Goal: Task Accomplishment & Management: Use online tool/utility

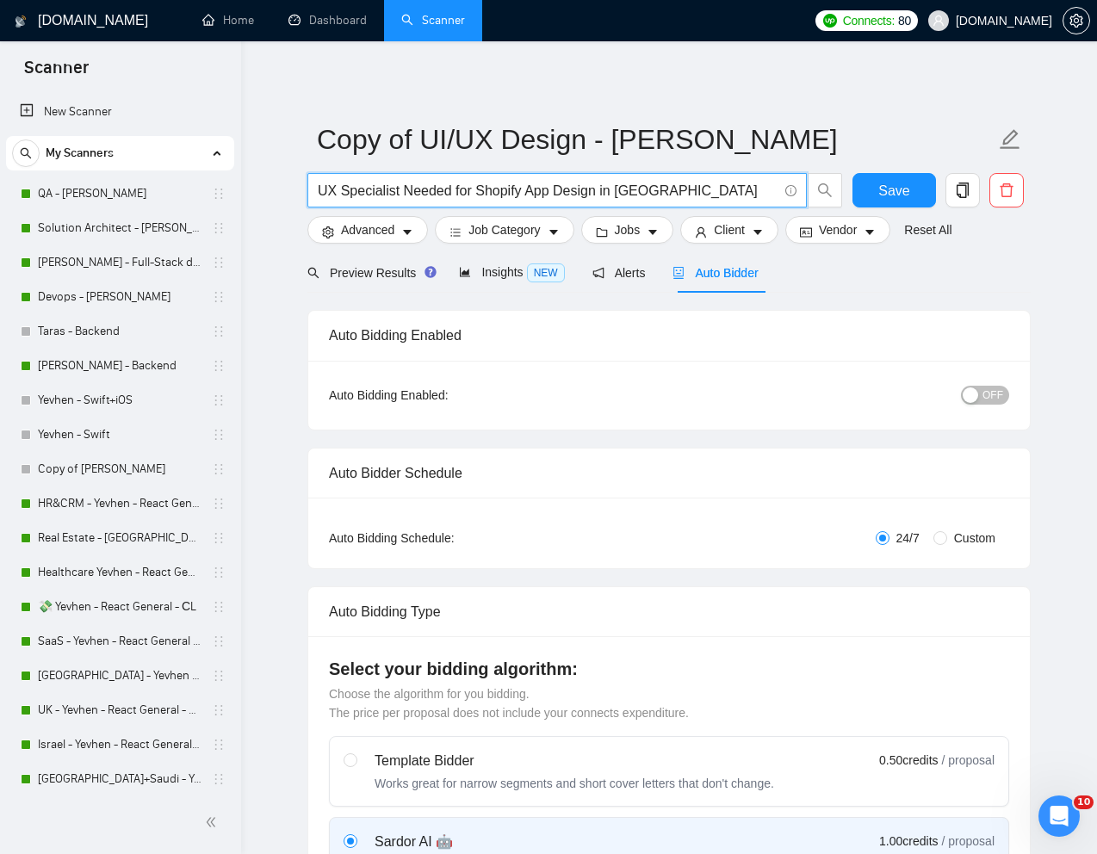
click at [418, 192] on input "UX Specialist Needed for Shopify App Design in [GEOGRAPHIC_DATA]" at bounding box center [548, 191] width 460 height 22
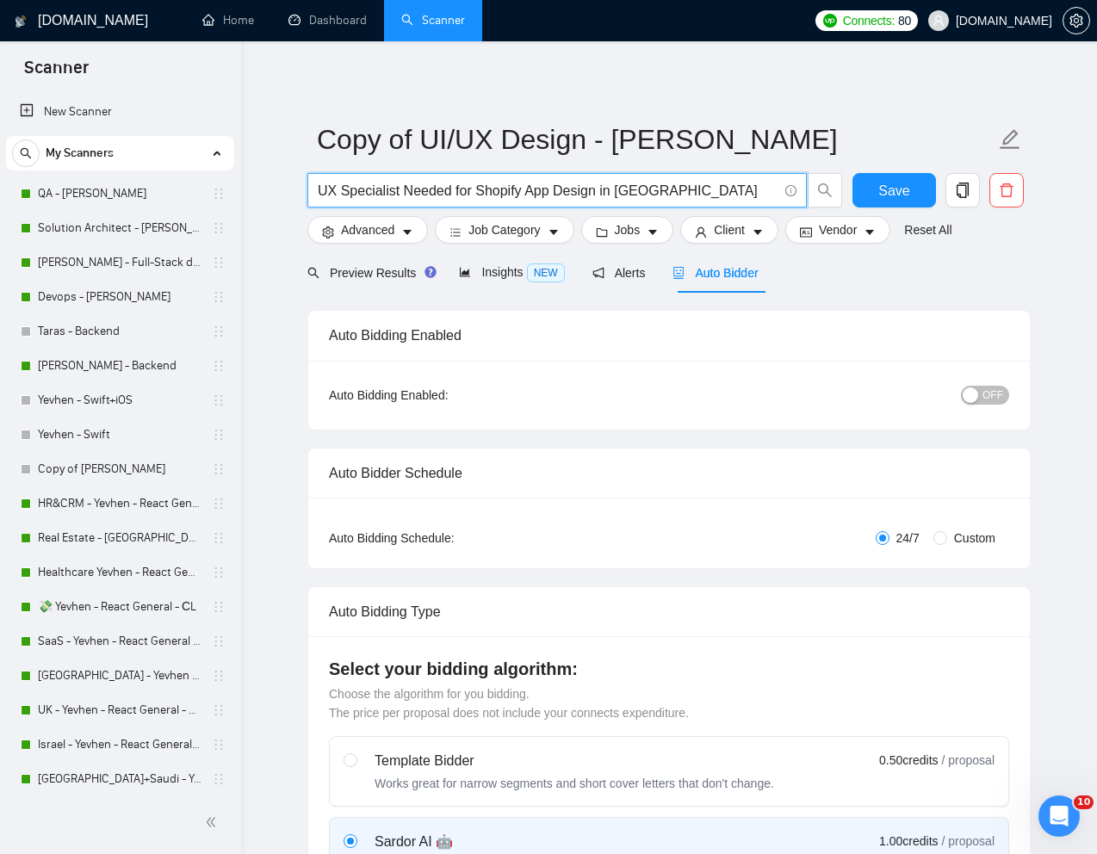
paste input "Designer Needed for Customer Dashboard Refresh"
type input "UX Designer Needed for Customer Dashboard Refresh"
click at [378, 272] on span "Preview Results" at bounding box center [369, 273] width 124 height 14
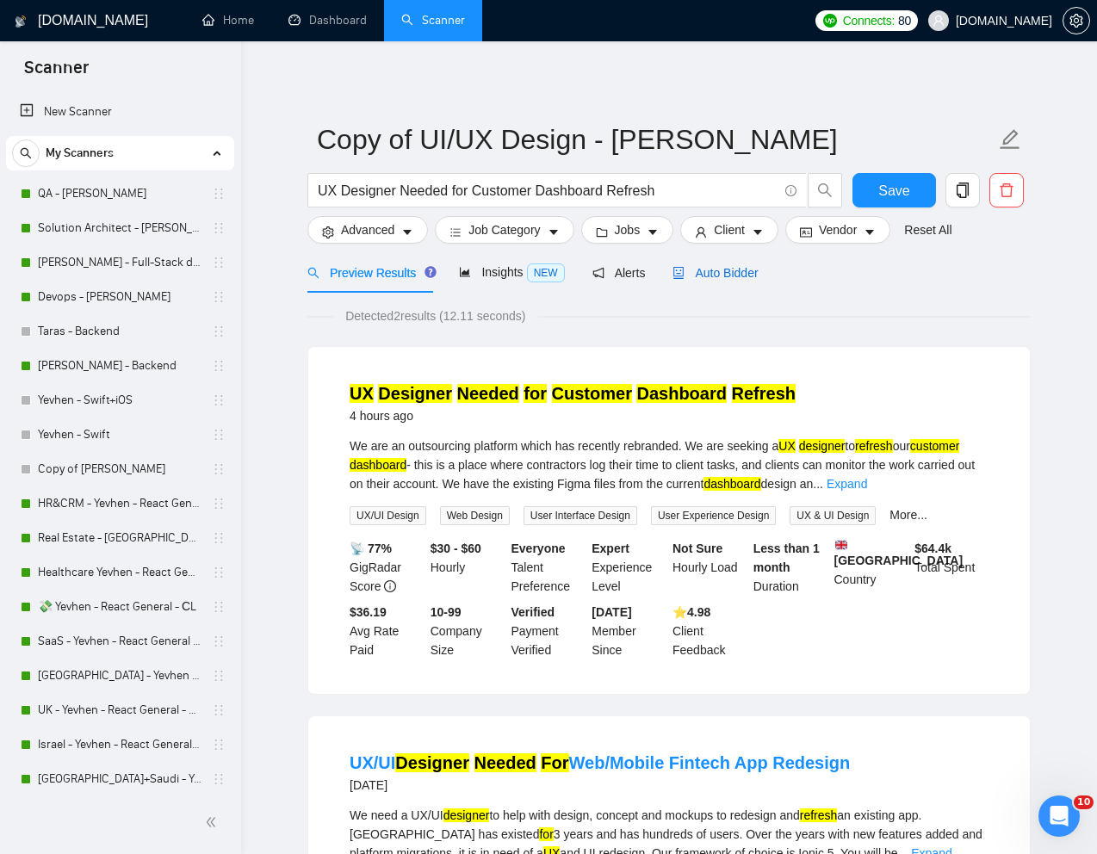
click at [725, 279] on span "Auto Bidder" at bounding box center [714, 273] width 85 height 14
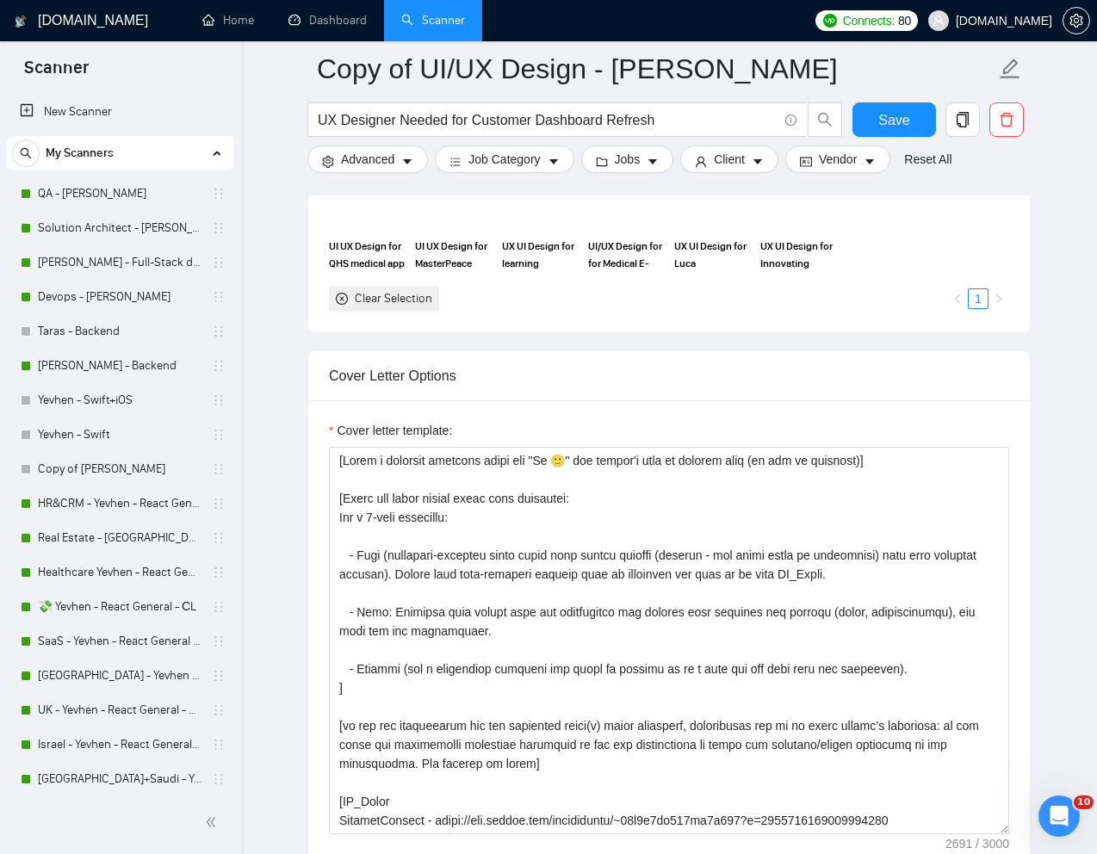
scroll to position [1843, 0]
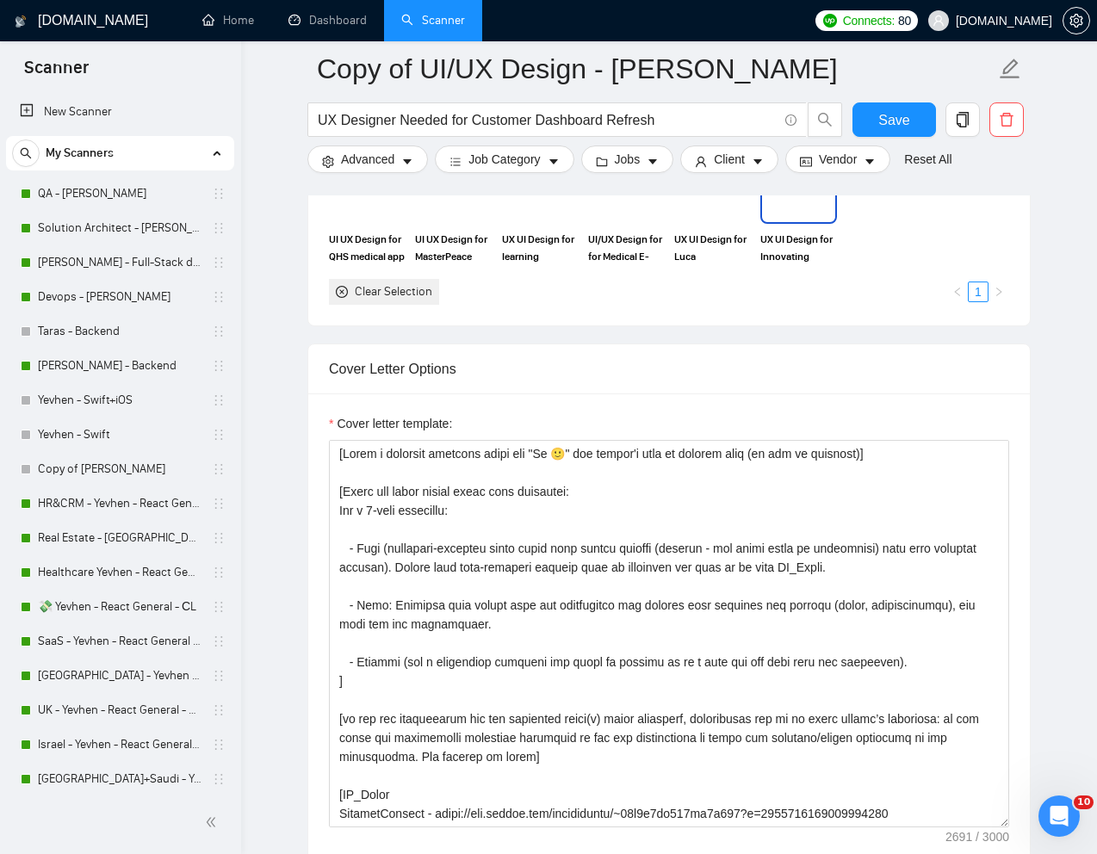
click at [801, 204] on img at bounding box center [798, 193] width 72 height 57
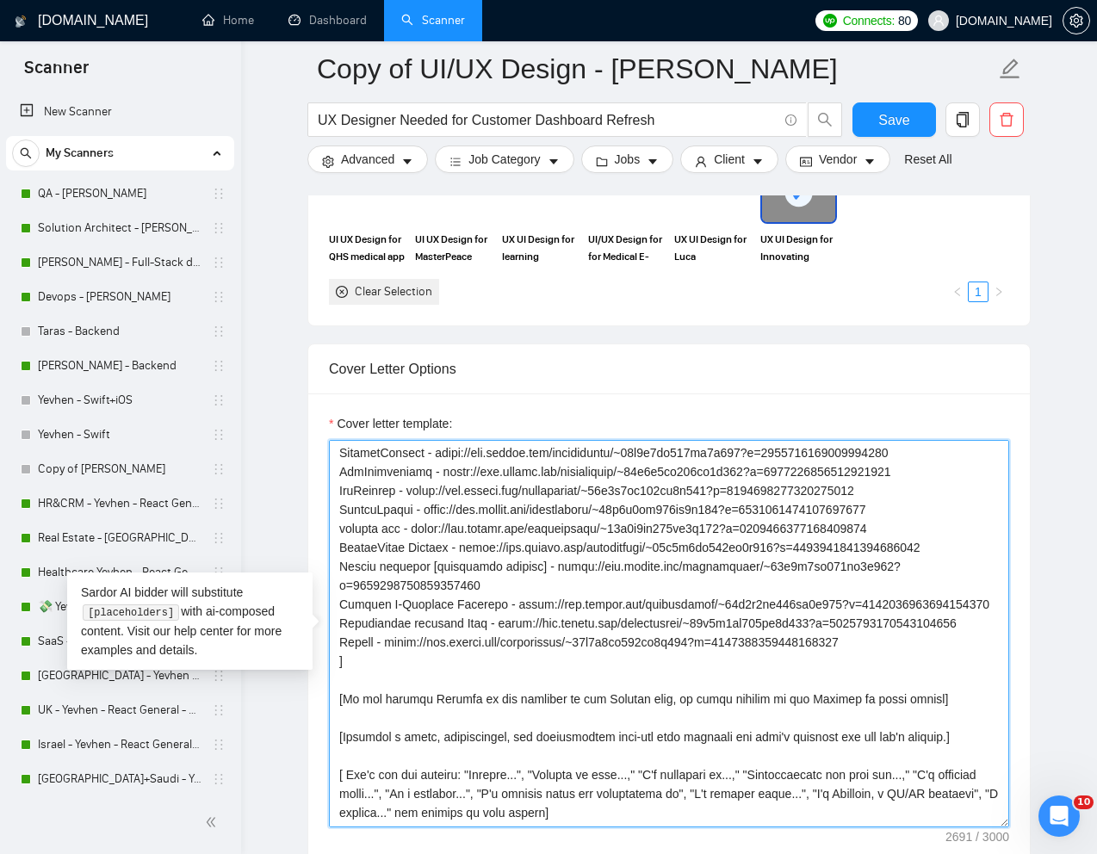
scroll to position [401, 0]
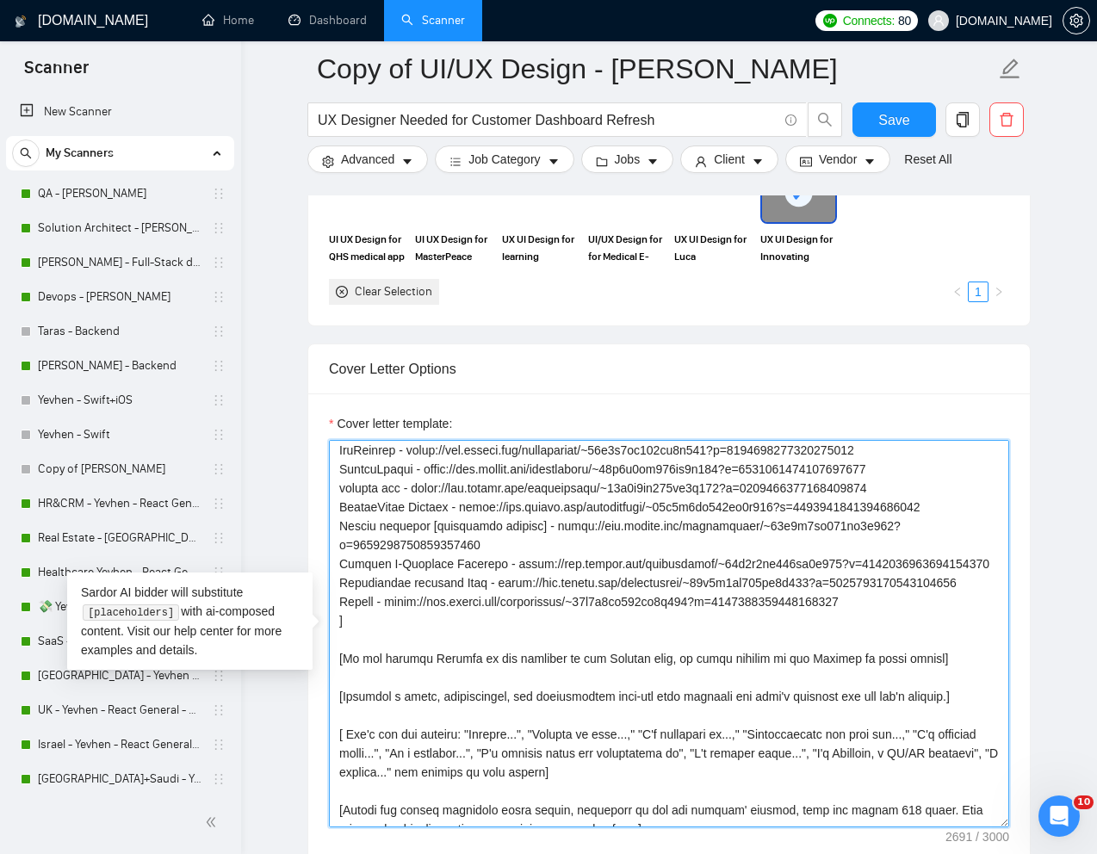
drag, startPoint x: 337, startPoint y: 629, endPoint x: 892, endPoint y: 629, distance: 555.3
click at [892, 629] on textarea "Cover letter template:" at bounding box center [669, 633] width 680 height 387
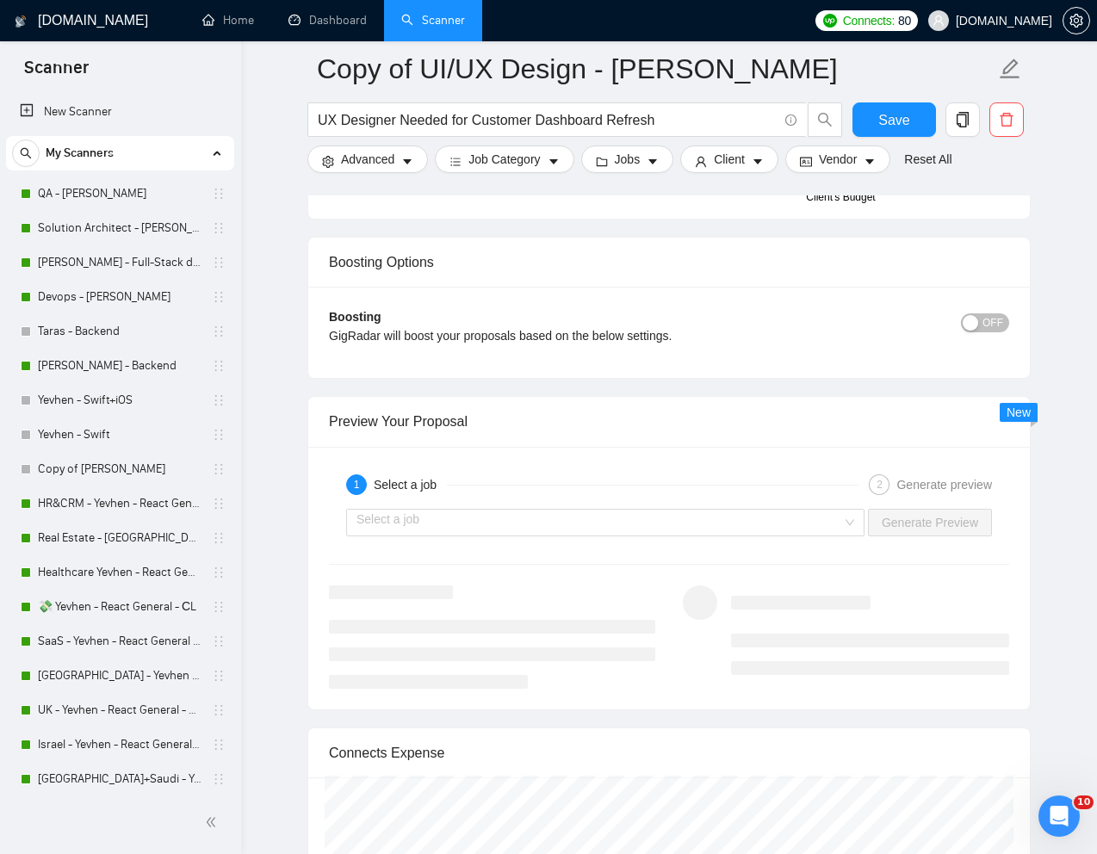
scroll to position [3375, 0]
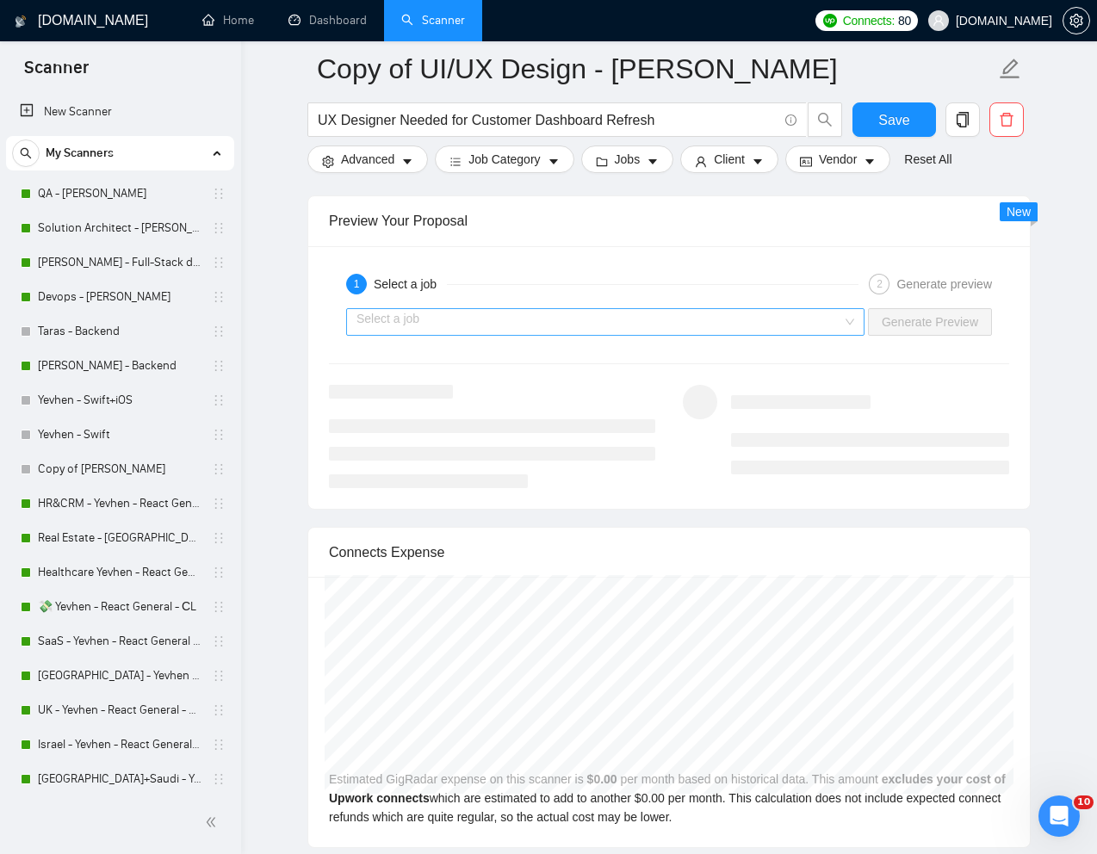
type textarea "[Lorem i dolorsit ametcons adipi eli "Se 🙂" doe tempor'i utla et dolorem aliq (…"
click at [761, 309] on input "search" at bounding box center [599, 322] width 486 height 26
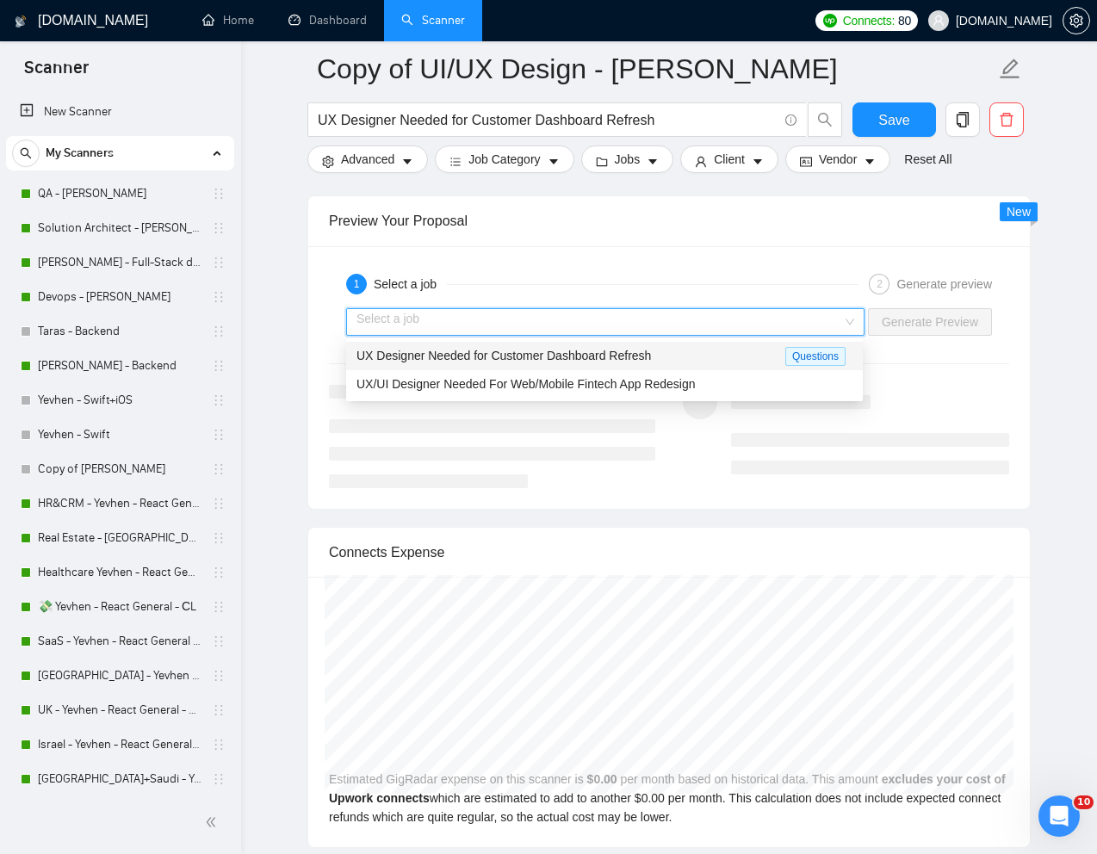
click at [572, 356] on span "UX Designer Needed for Customer Dashboard Refresh" at bounding box center [503, 356] width 294 height 14
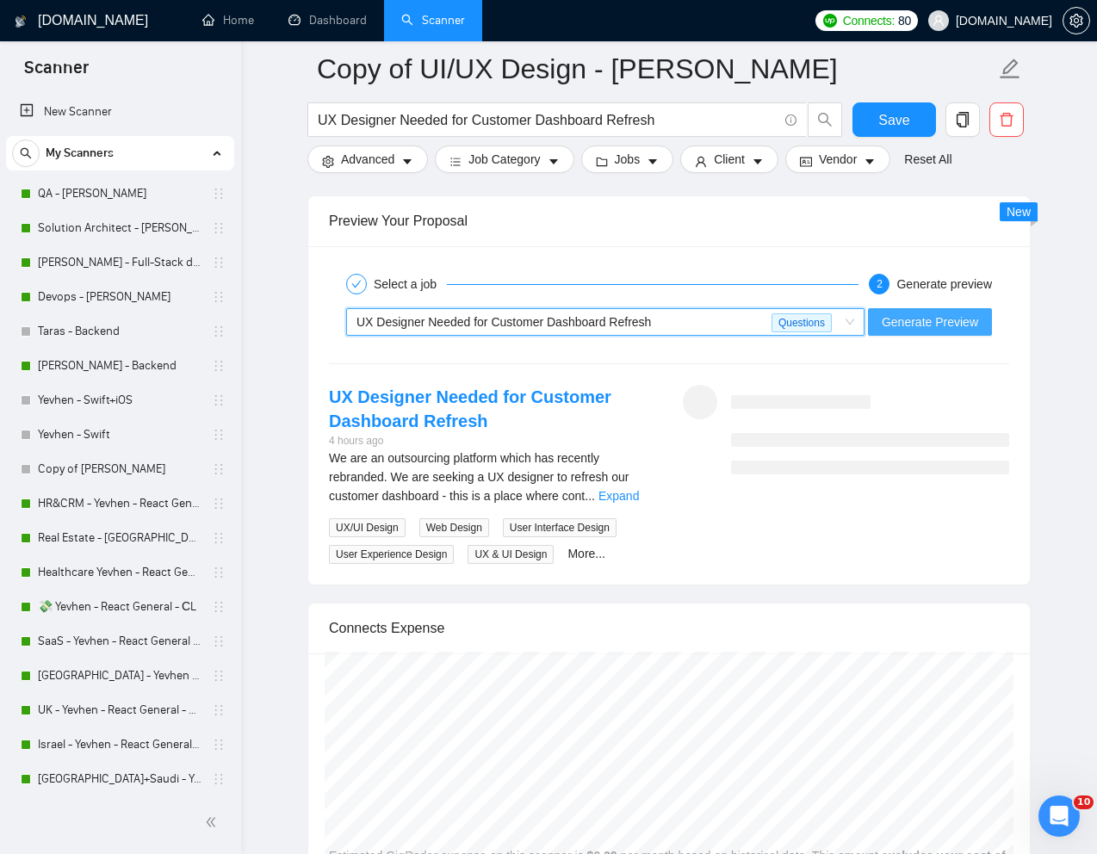
click at [939, 325] on span "Generate Preview" at bounding box center [930, 322] width 96 height 19
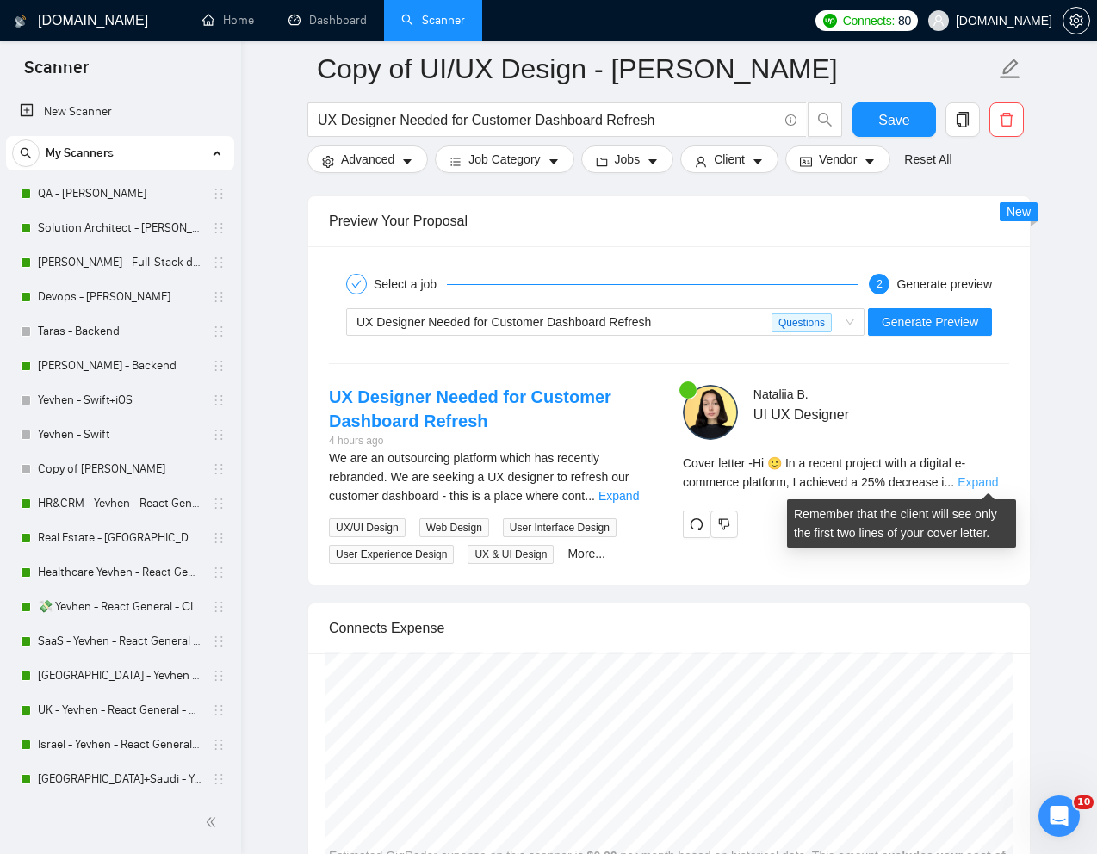
click at [981, 479] on link "Expand" at bounding box center [977, 482] width 40 height 14
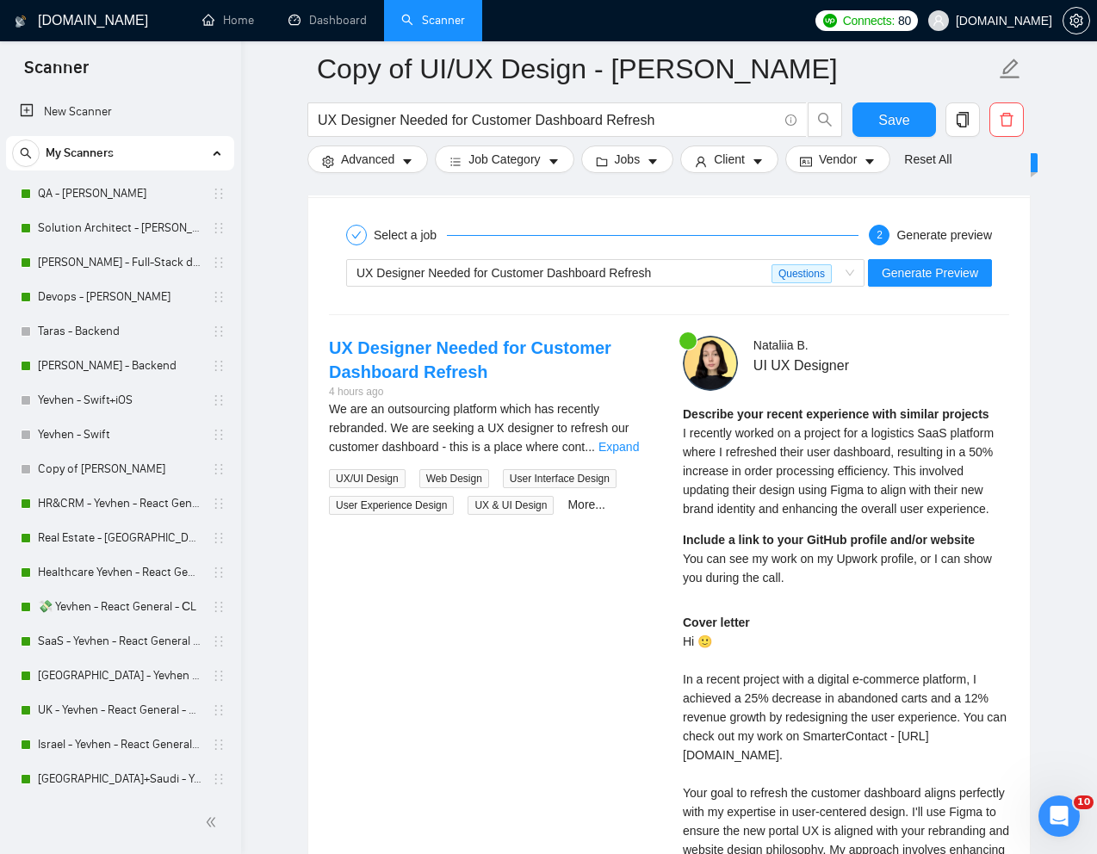
scroll to position [3434, 0]
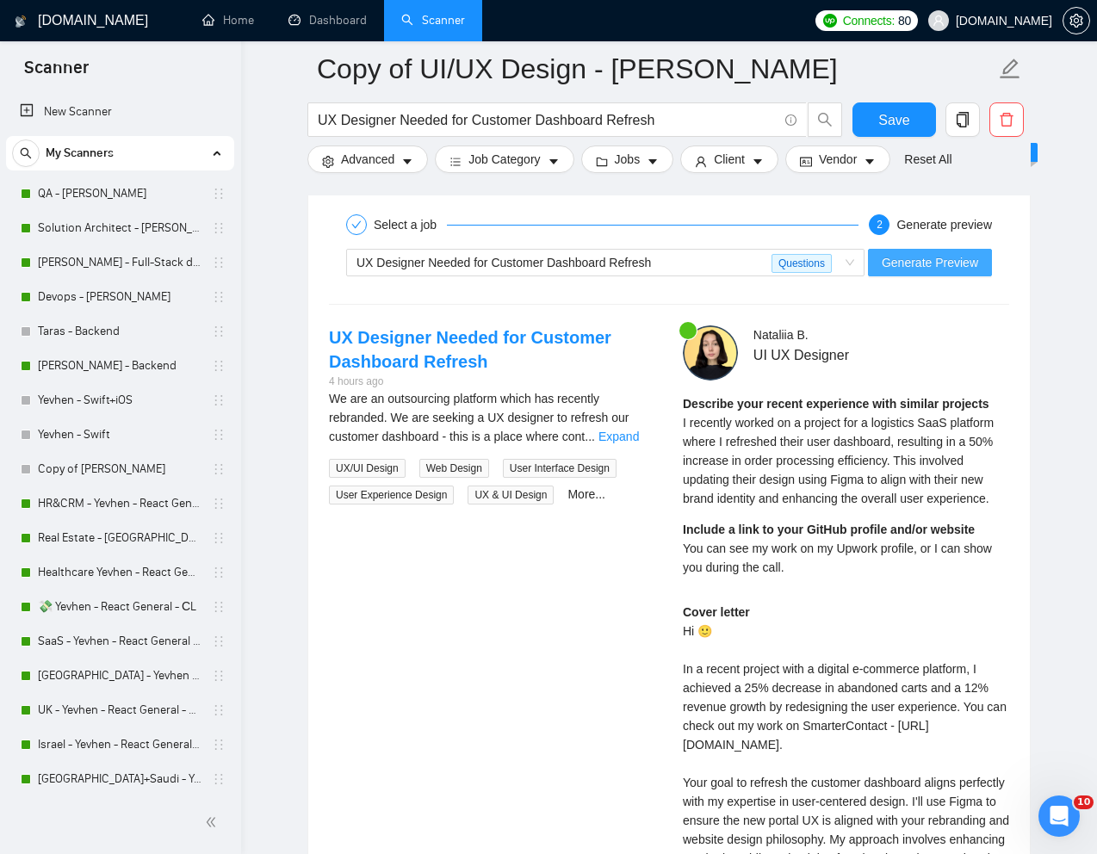
click at [893, 273] on button "Generate Preview" at bounding box center [930, 263] width 124 height 28
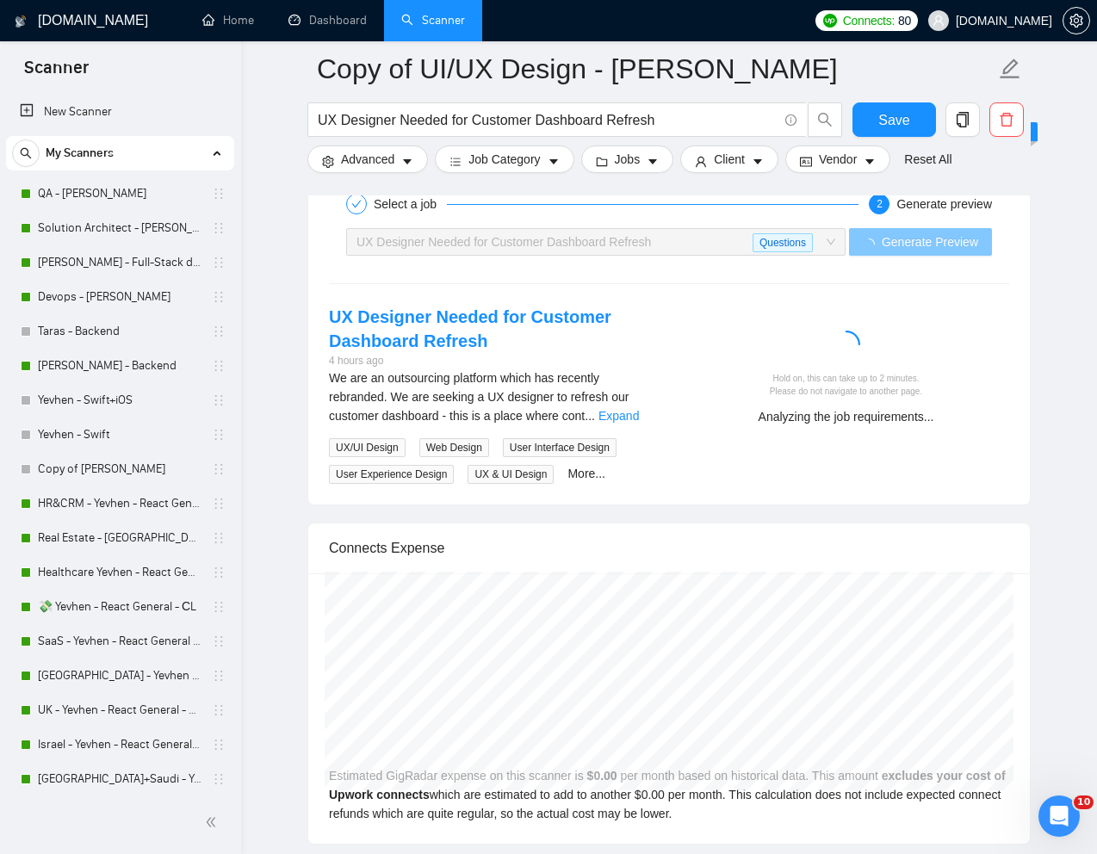
scroll to position [3454, 0]
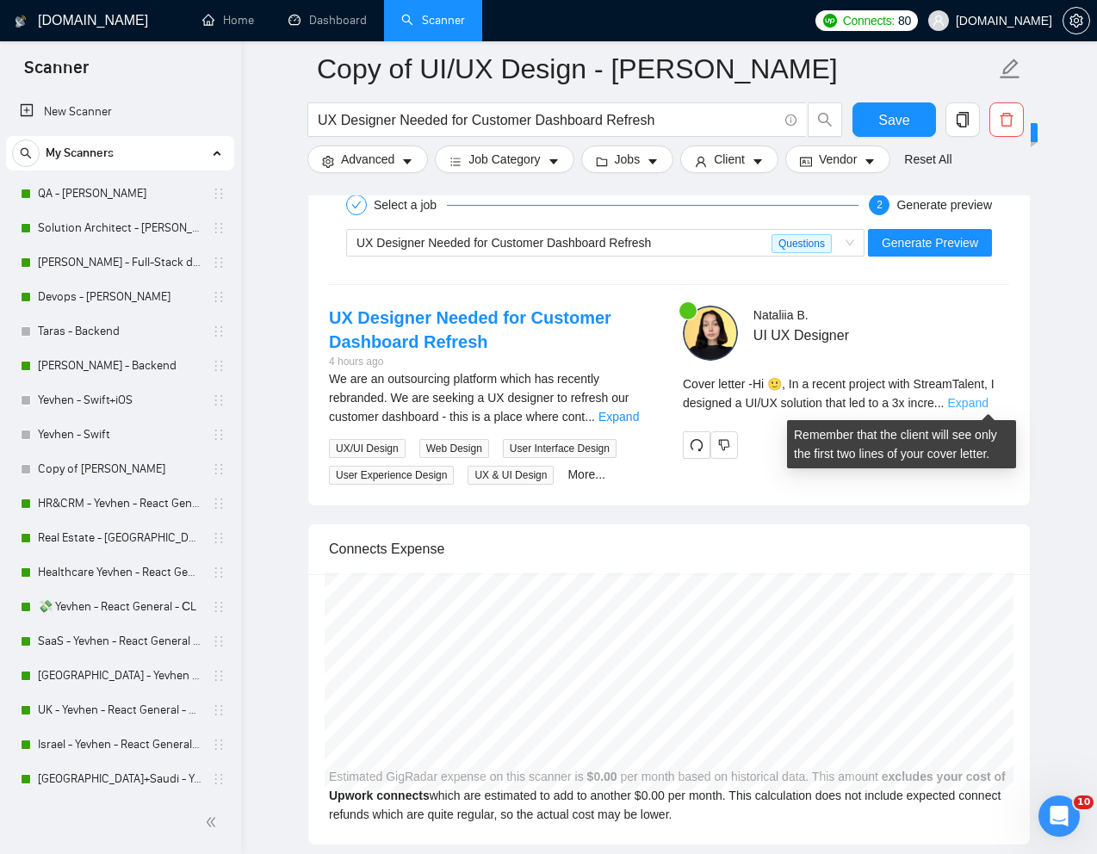
click at [988, 402] on link "Expand" at bounding box center [968, 403] width 40 height 14
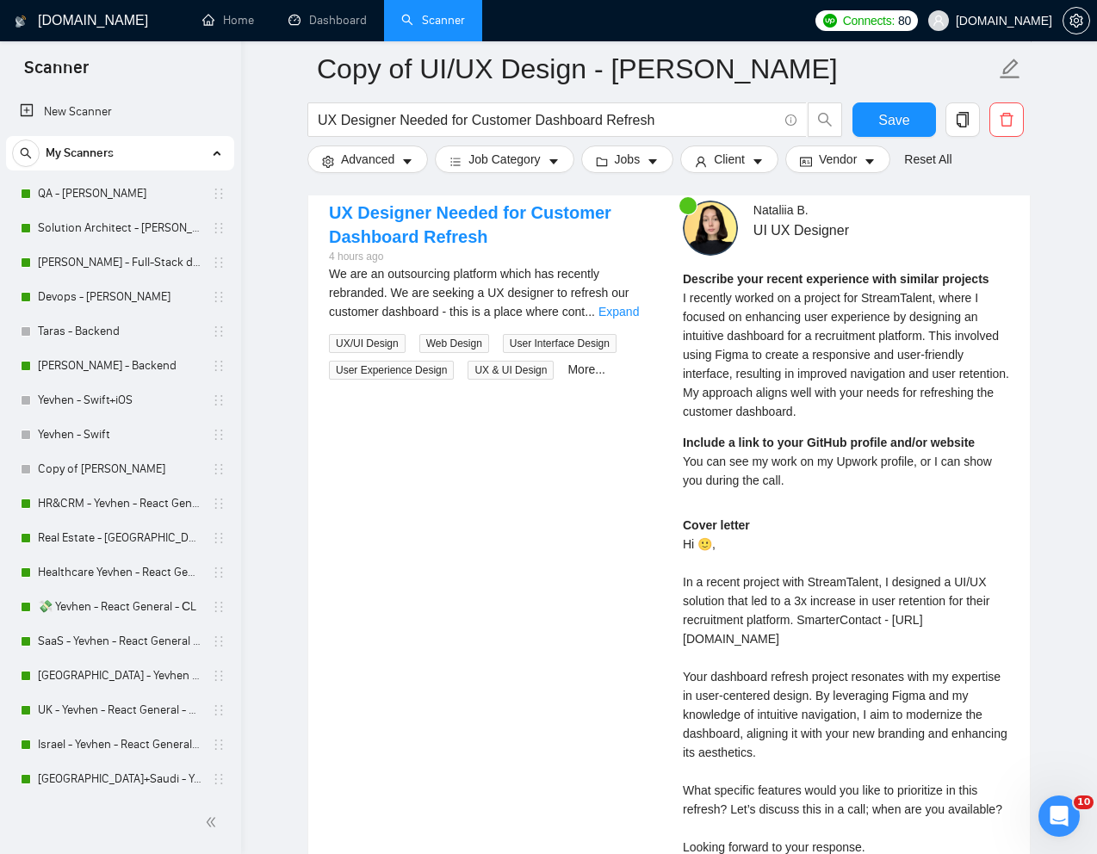
scroll to position [3540, 0]
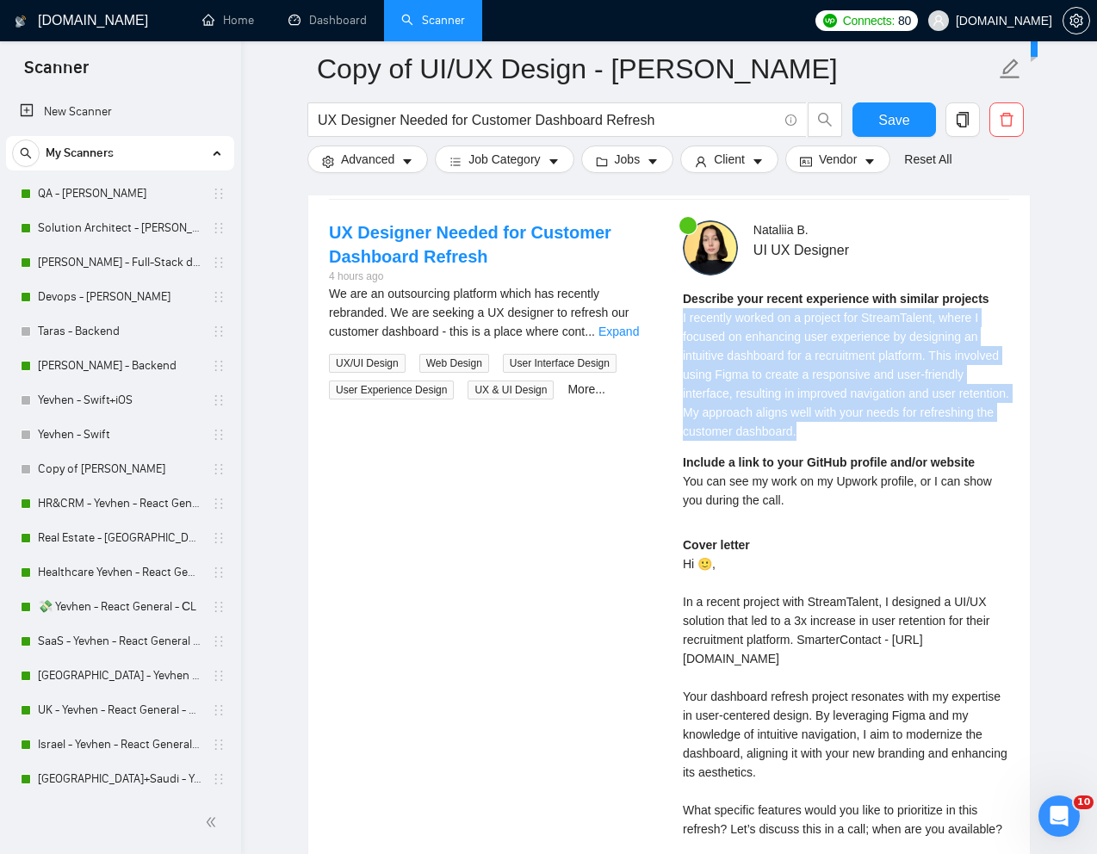
drag, startPoint x: 683, startPoint y: 319, endPoint x: 927, endPoint y: 430, distance: 268.6
click at [927, 430] on div "Describe your recent experience with similar projects I recently worked on a pr…" at bounding box center [846, 365] width 326 height 152
copy span "I recently worked on a project for StreamTalent, where I focused on enhancing u…"
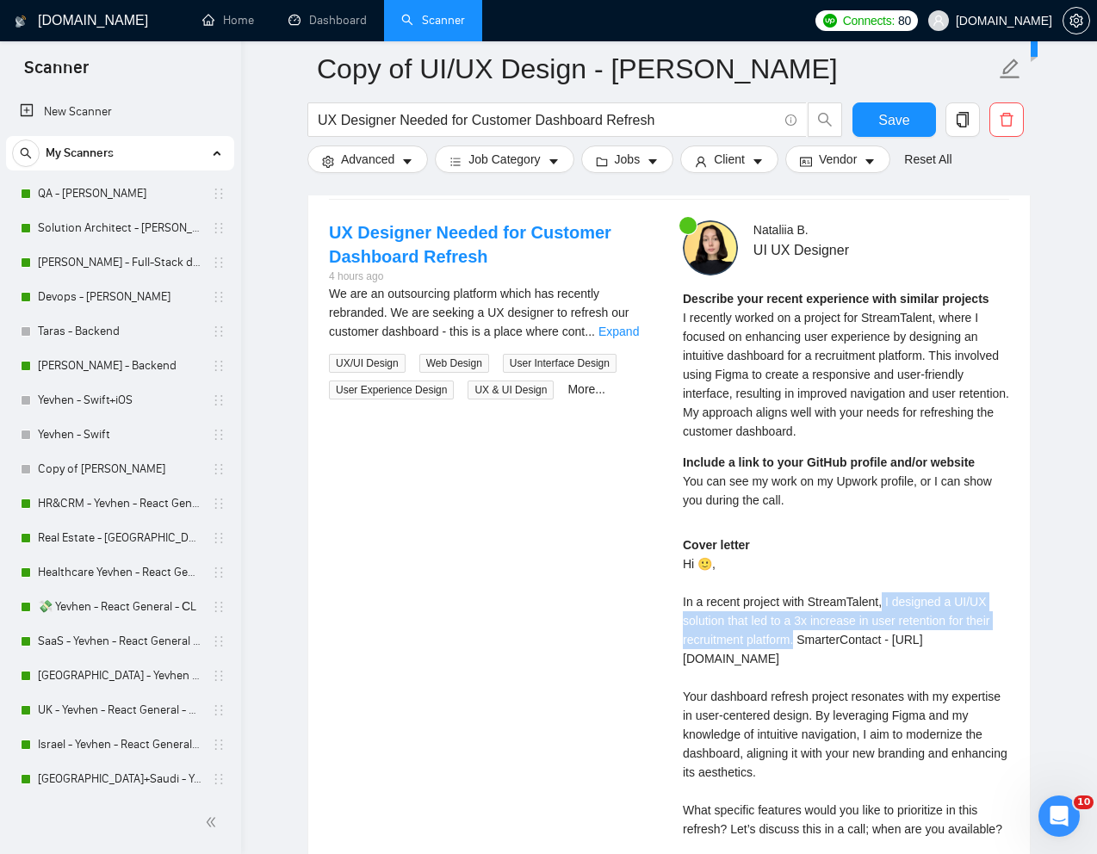
drag, startPoint x: 890, startPoint y: 599, endPoint x: 800, endPoint y: 637, distance: 98.0
click at [800, 637] on div "Cover letter Hi 🙂, In a recent project with StreamTalent, I designed a UI/UX so…" at bounding box center [846, 725] width 326 height 379
copy div "I designed a UI/UX solution that led to a 3x increase in user retention for the…"
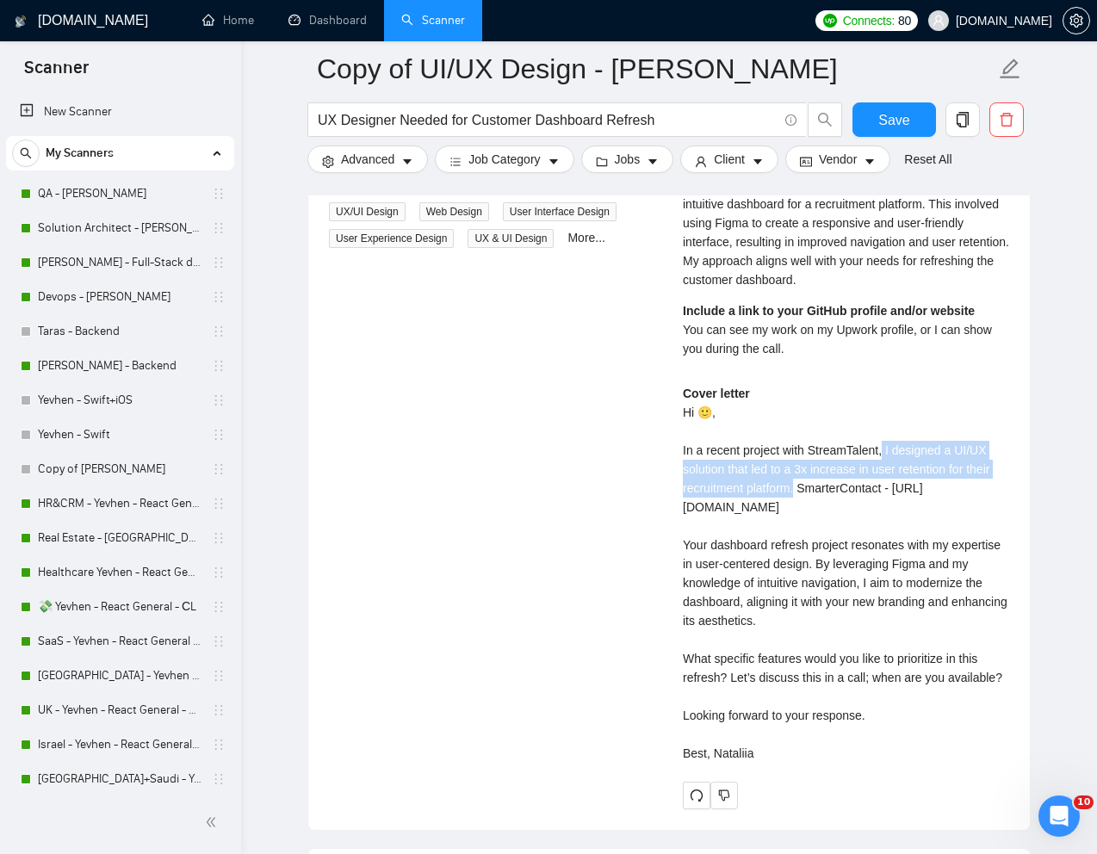
scroll to position [3692, 0]
drag, startPoint x: 678, startPoint y: 564, endPoint x: 758, endPoint y: 708, distance: 164.2
click at [758, 708] on div "[PERSON_NAME] UI UX Designer Describe your recent experience with similar proje…" at bounding box center [846, 438] width 354 height 740
copy div "our dashboard refresh project resonates with my expertise in user-centered desi…"
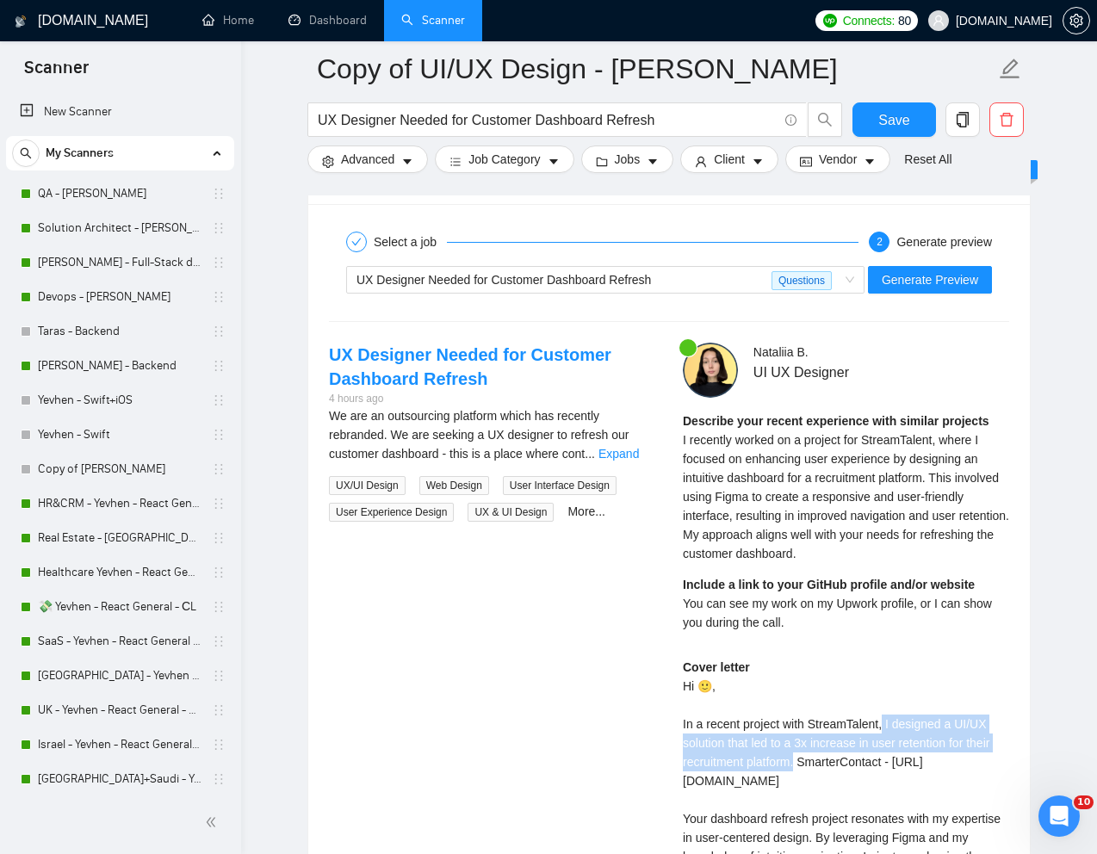
scroll to position [3435, 0]
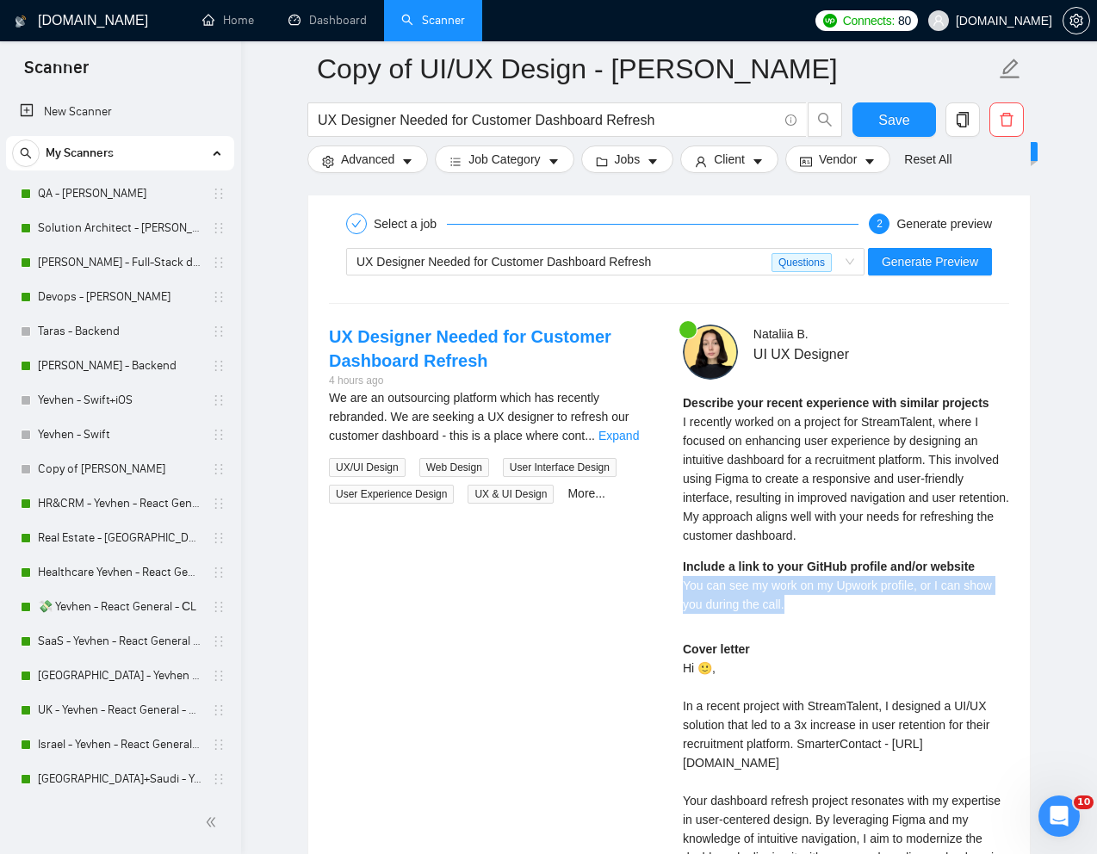
drag, startPoint x: 787, startPoint y: 607, endPoint x: 682, endPoint y: 592, distance: 106.1
click at [683, 592] on div "Include a link to your GitHub profile and/or website You can see my work on my …" at bounding box center [846, 585] width 326 height 57
copy span "You can see my work on my Upwork profile, or I can show you during the call."
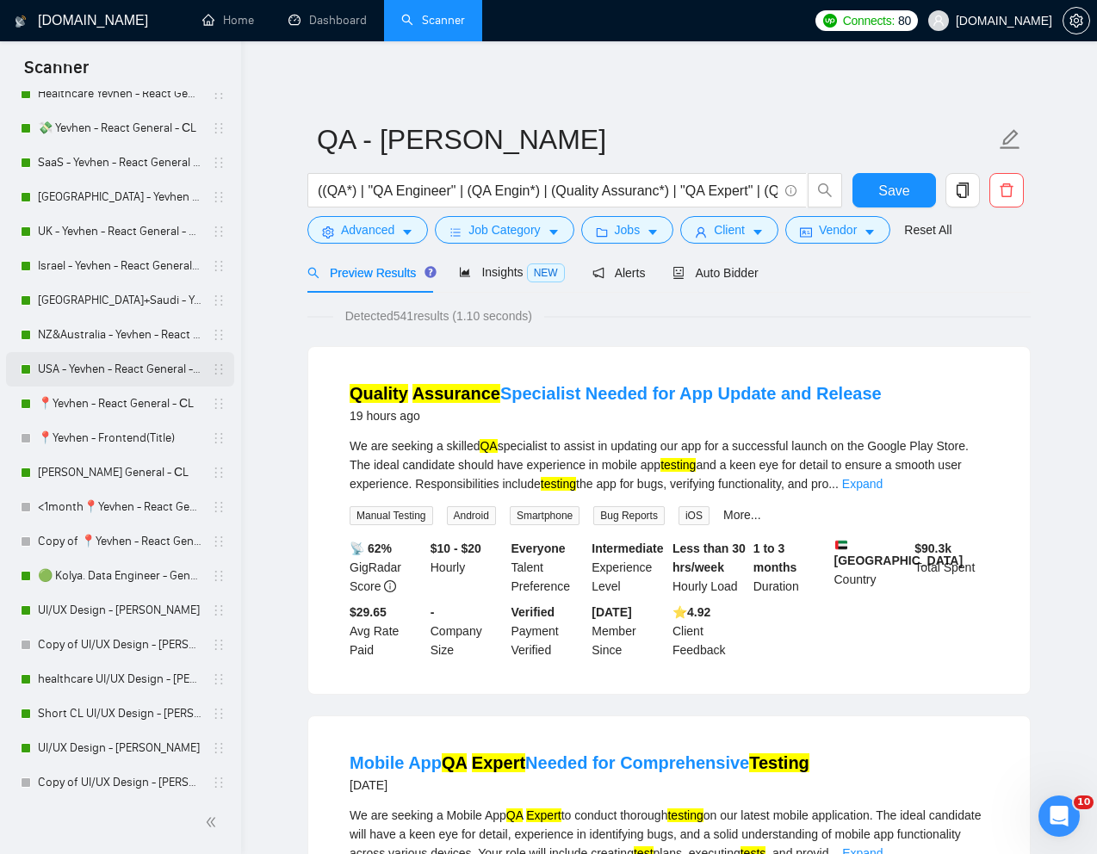
scroll to position [495, 0]
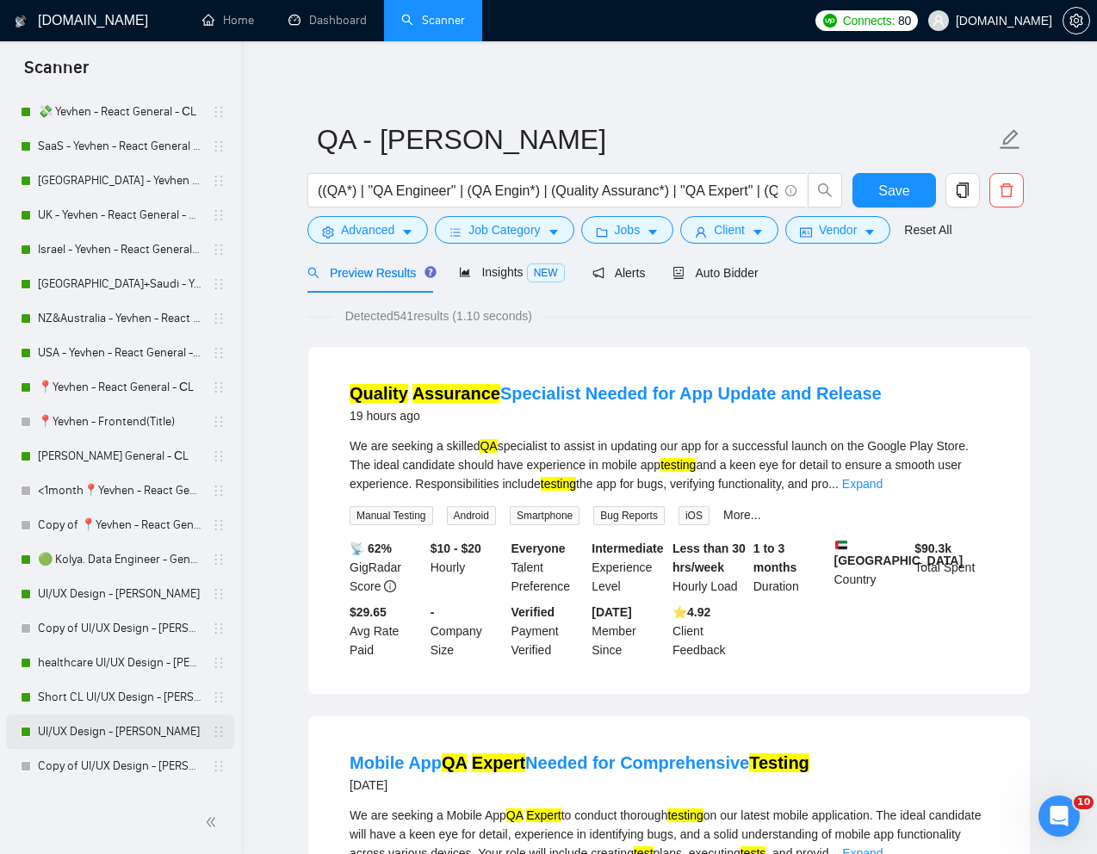
click at [86, 727] on link "UI/UX Design - [PERSON_NAME]" at bounding box center [120, 732] width 164 height 34
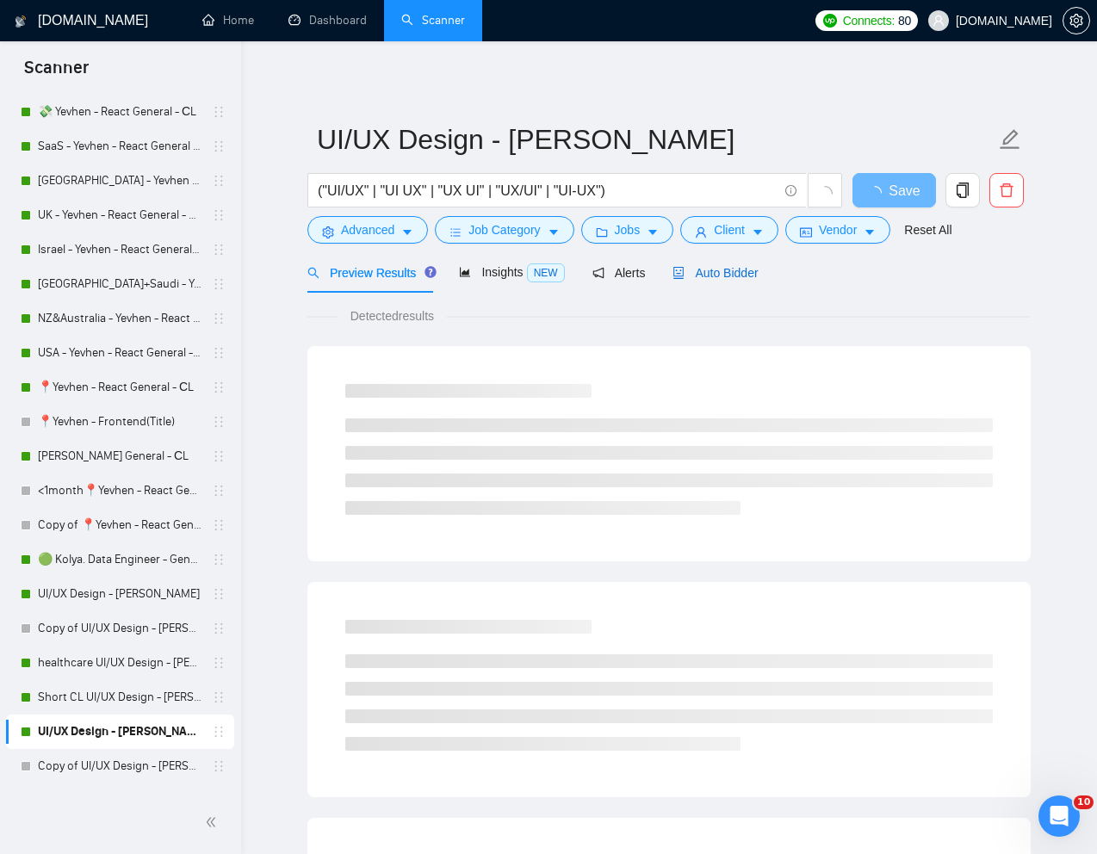
click at [721, 282] on div "Auto Bidder" at bounding box center [714, 272] width 85 height 19
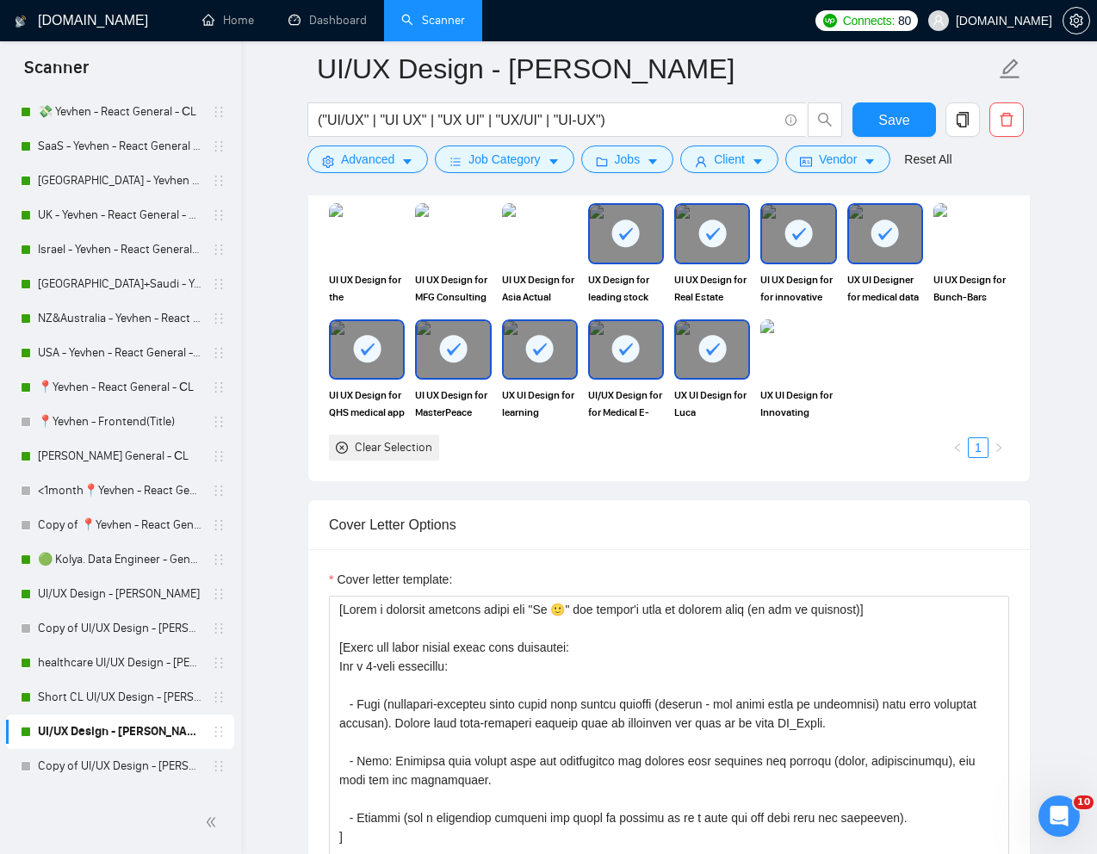
scroll to position [1685, 0]
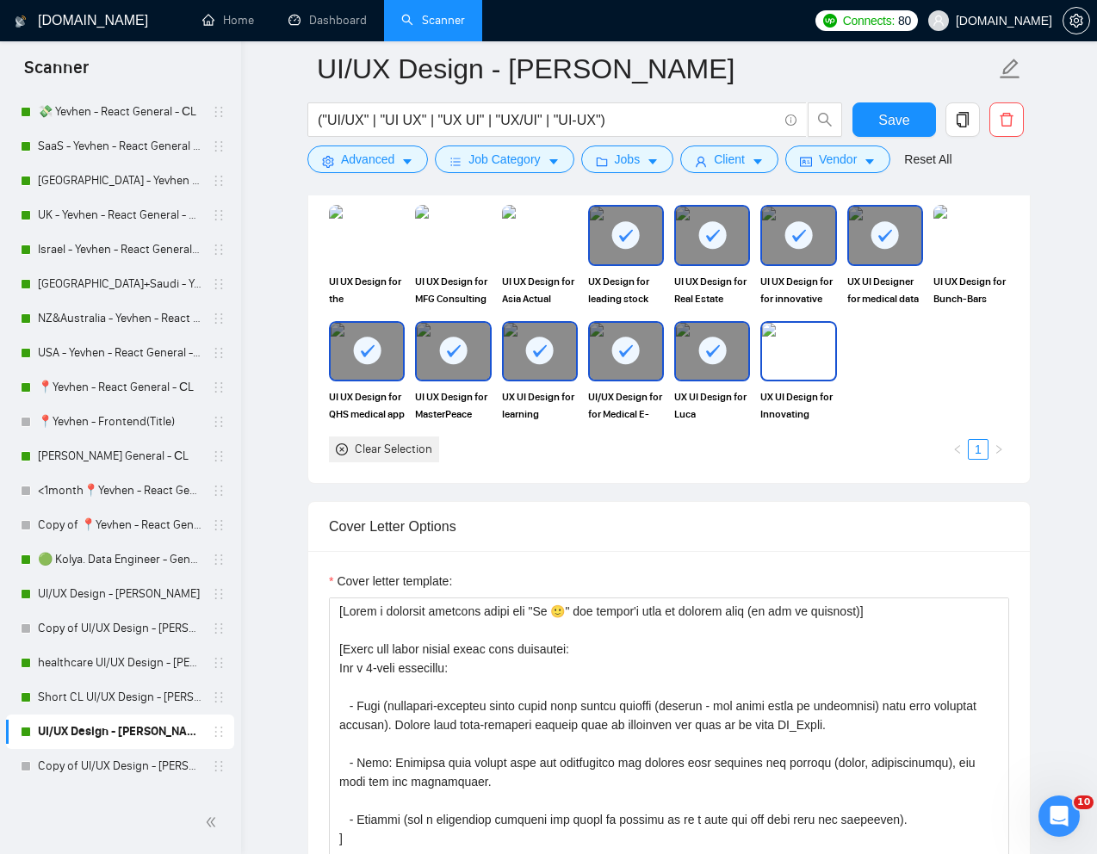
click at [796, 351] on img at bounding box center [798, 351] width 72 height 57
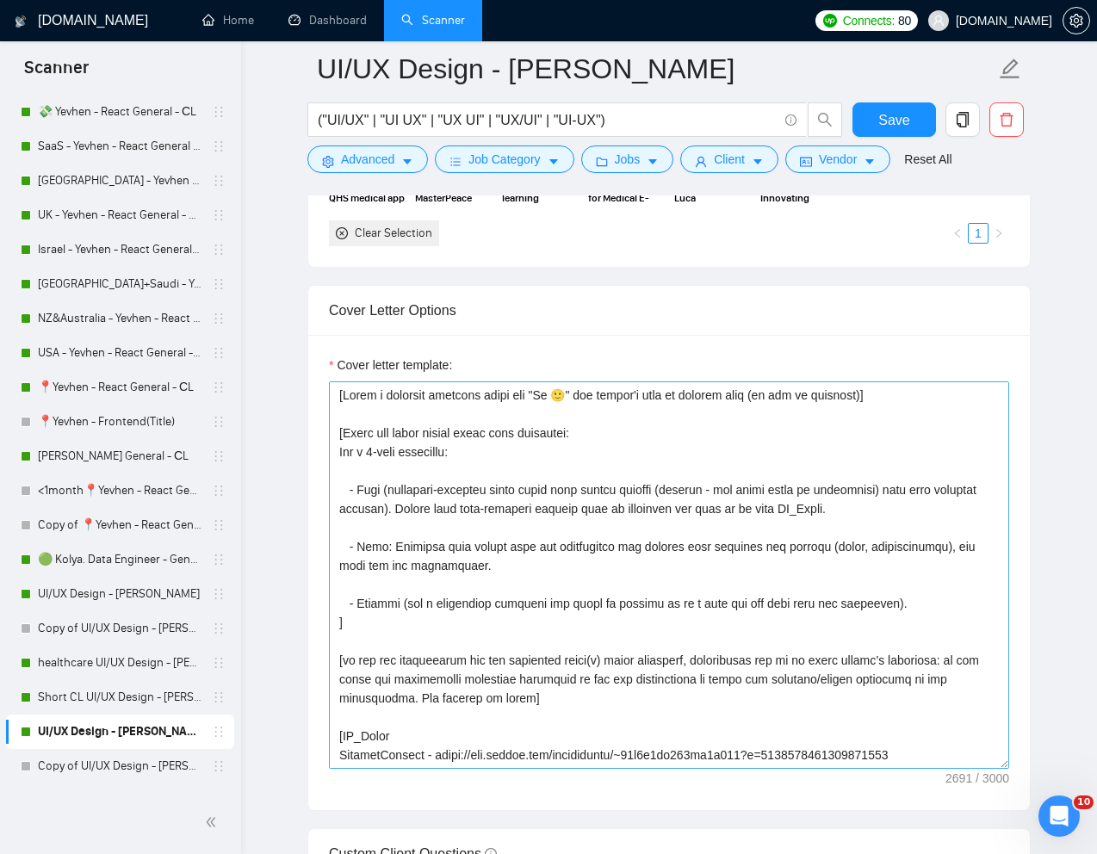
scroll to position [1917, 0]
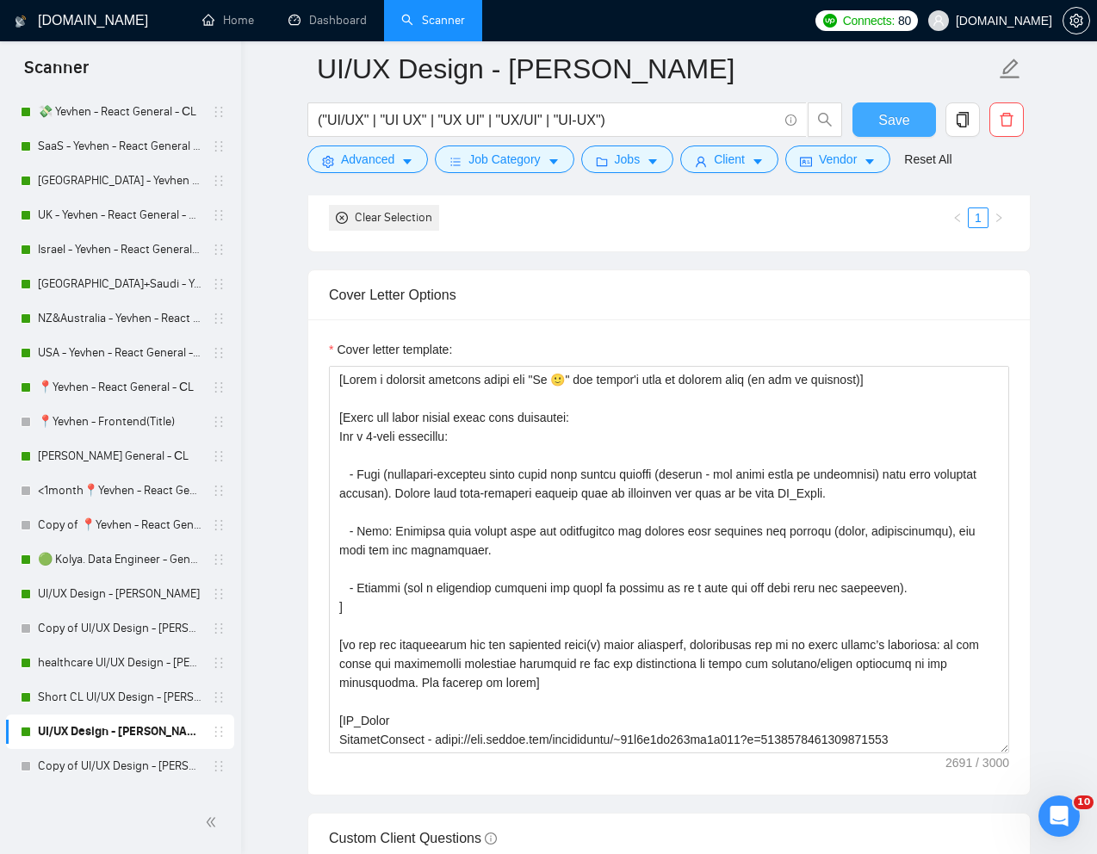
click at [876, 121] on button "Save" at bounding box center [894, 119] width 84 height 34
